Goal: Task Accomplishment & Management: Manage account settings

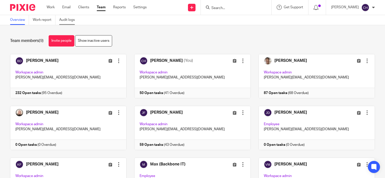
click at [65, 19] on link "Audit logs" at bounding box center [68, 20] width 19 height 10
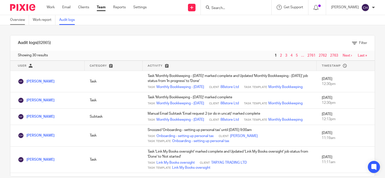
click at [21, 21] on link "Overview" at bounding box center [19, 20] width 19 height 10
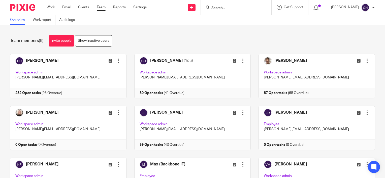
click at [20, 9] on img at bounding box center [22, 7] width 25 height 7
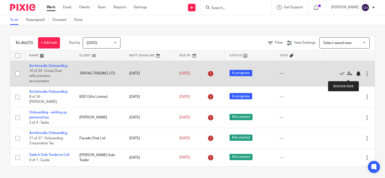
click at [356, 76] on div at bounding box center [358, 73] width 5 height 5
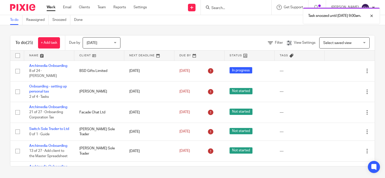
click at [222, 43] on div "Filter View Settings View Settings Manage saved views Select saved view Select …" at bounding box center [252, 42] width 246 height 11
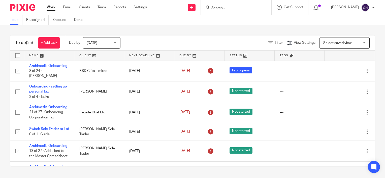
click at [373, 60] on div "To do (25) + Add task Due by Today Today Today Tomorrow This week Next week Thi…" at bounding box center [192, 101] width 385 height 152
click at [228, 9] on input "Search" at bounding box center [233, 8] width 45 height 5
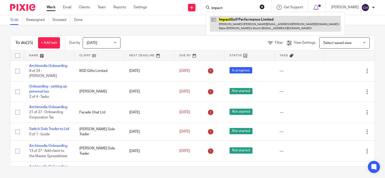
type input "impact"
click at [248, 22] on link at bounding box center [275, 24] width 131 height 16
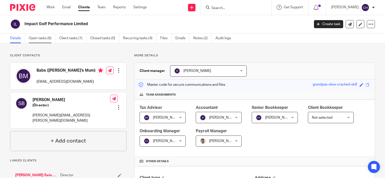
click at [36, 38] on link "Open tasks (6)" at bounding box center [42, 39] width 27 height 10
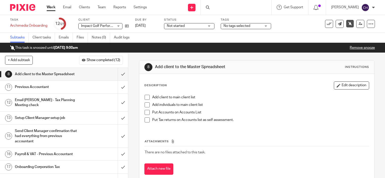
click at [85, 89] on div "Previous Accountant" at bounding box center [64, 87] width 98 height 8
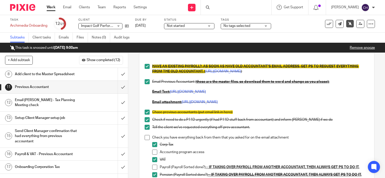
scroll to position [107, 0]
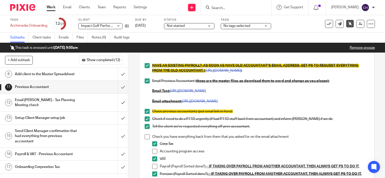
click at [88, 98] on div "Email [PERSON_NAME] - Tax Planning Meeting check" at bounding box center [64, 103] width 98 height 13
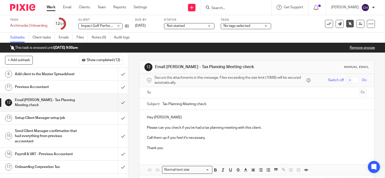
click at [25, 6] on img at bounding box center [22, 7] width 25 height 7
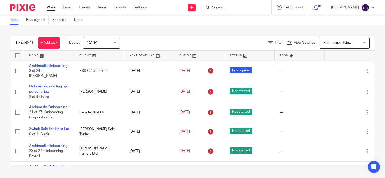
scroll to position [101, 0]
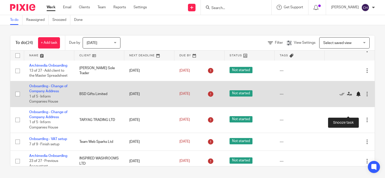
click at [356, 97] on div at bounding box center [358, 94] width 5 height 5
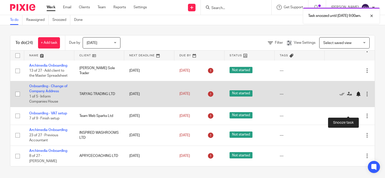
click at [356, 97] on div at bounding box center [358, 94] width 5 height 5
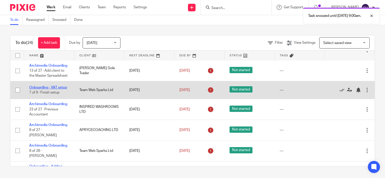
click at [49, 89] on link "Onboarding - VAT setup" at bounding box center [48, 88] width 38 height 4
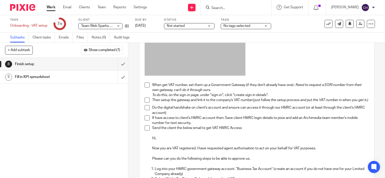
scroll to position [73, 0]
click at [146, 86] on span at bounding box center [147, 84] width 5 height 5
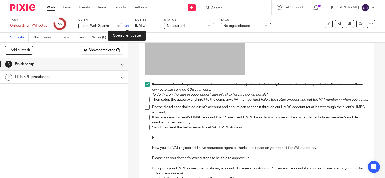
click at [127, 25] on icon at bounding box center [127, 26] width 4 height 4
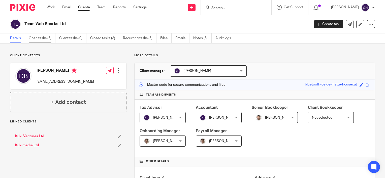
click at [49, 41] on link "Open tasks (5)" at bounding box center [42, 39] width 27 height 10
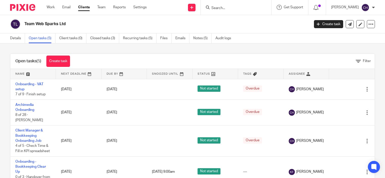
click at [132, 65] on div "Open tasks (5) Create task Filter" at bounding box center [192, 61] width 364 height 15
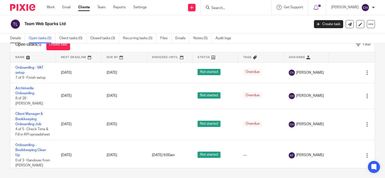
click at [19, 36] on link "Details" at bounding box center [17, 39] width 15 height 10
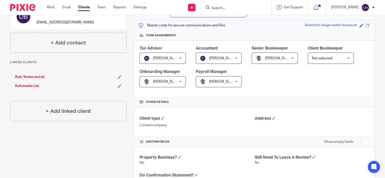
scroll to position [76, 0]
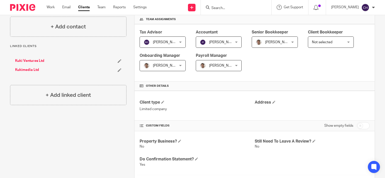
click at [359, 125] on input "checkbox" at bounding box center [363, 126] width 13 height 7
checkbox input "true"
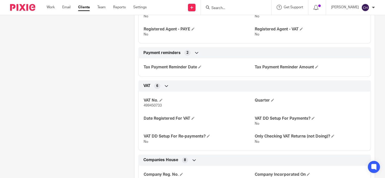
scroll to position [468, 0]
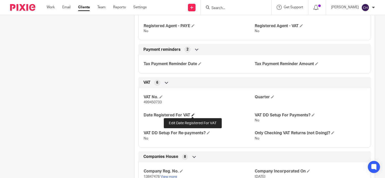
click at [193, 114] on span at bounding box center [193, 115] width 3 height 3
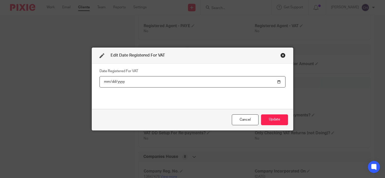
click at [132, 83] on input "date" at bounding box center [193, 81] width 186 height 11
click at [278, 80] on input "date" at bounding box center [193, 81] width 186 height 11
type input "2025-09-01"
click at [273, 122] on button "Update" at bounding box center [274, 120] width 27 height 11
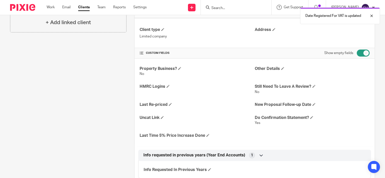
scroll to position [0, 0]
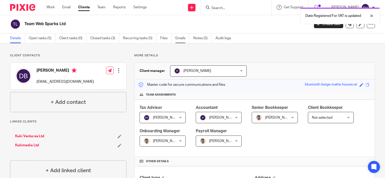
click at [181, 40] on link "Emails" at bounding box center [182, 39] width 14 height 10
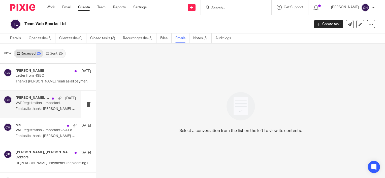
click at [41, 105] on p "VAT Registration - Important - VAT on your invoices" at bounding box center [40, 103] width 48 height 4
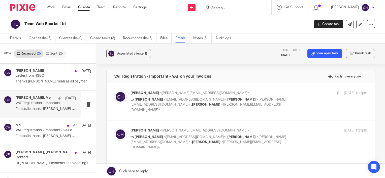
click at [252, 91] on p "[PERSON_NAME] <[PERSON_NAME][EMAIL_ADDRESS][DOMAIN_NAME]>" at bounding box center [210, 93] width 158 height 5
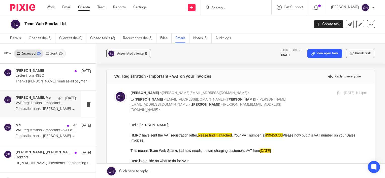
click at [252, 91] on p "[PERSON_NAME] <[PERSON_NAME][EMAIL_ADDRESS][DOMAIN_NAME]>" at bounding box center [210, 93] width 158 height 5
checkbox input "false"
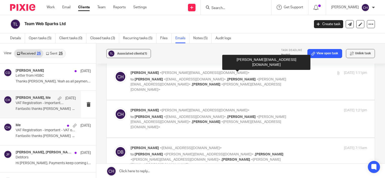
scroll to position [30, 0]
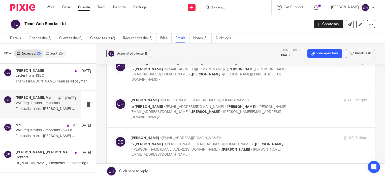
click at [260, 98] on p "[PERSON_NAME] <[PERSON_NAME][EMAIL_ADDRESS][DOMAIN_NAME]>" at bounding box center [210, 100] width 158 height 5
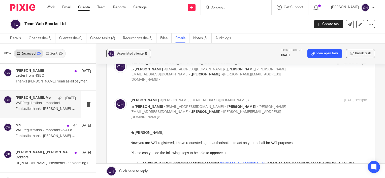
scroll to position [0, 0]
click at [260, 98] on p "[PERSON_NAME] <[PERSON_NAME][EMAIL_ADDRESS][DOMAIN_NAME]>" at bounding box center [210, 100] width 158 height 5
checkbox input "false"
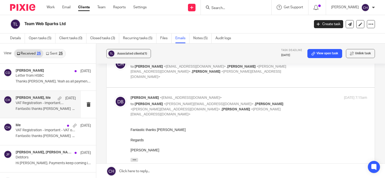
click at [260, 102] on p "to [PERSON_NAME] <[PERSON_NAME][EMAIL_ADDRESS][DOMAIN_NAME]> , [PERSON_NAME] <[…" at bounding box center [210, 110] width 158 height 16
checkbox input "false"
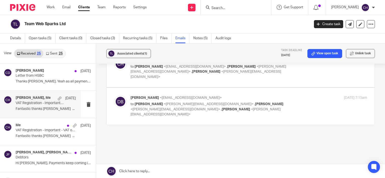
scroll to position [66, 0]
